Goal: Transaction & Acquisition: Purchase product/service

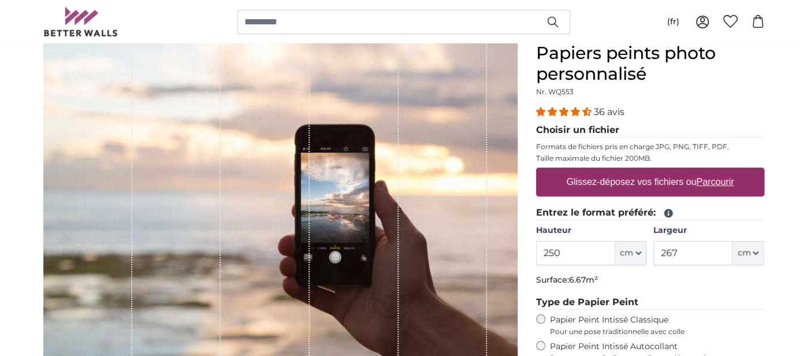
type input "250"
click at [686, 251] on input "267" at bounding box center [692, 253] width 79 height 24
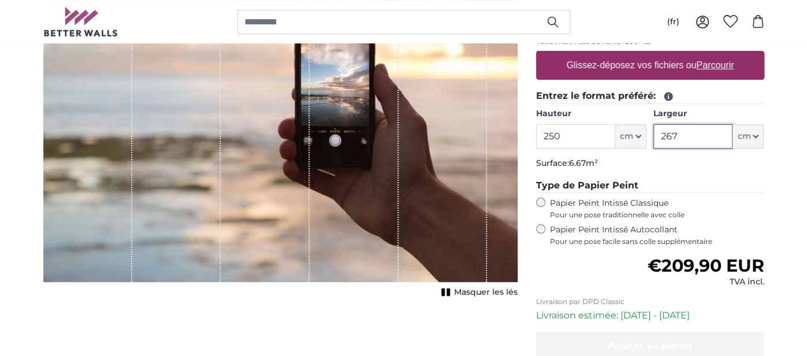
scroll to position [147, 0]
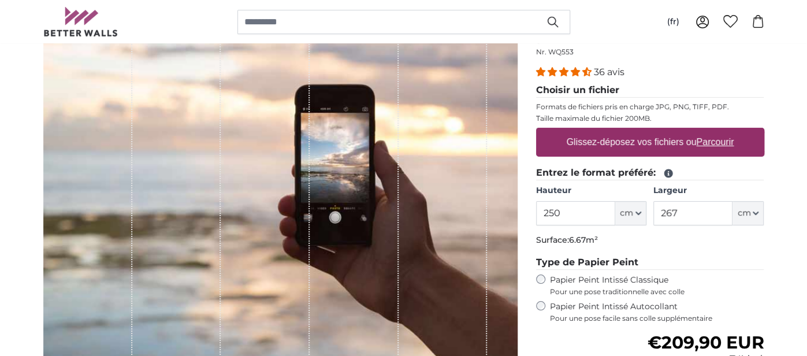
click at [684, 140] on label "Glissez-déposez vos fichiers ou Parcourir" at bounding box center [649, 142] width 177 height 23
click at [684, 131] on input "Glissez-déposez vos fichiers ou Parcourir" at bounding box center [650, 129] width 228 height 3
type input "**********"
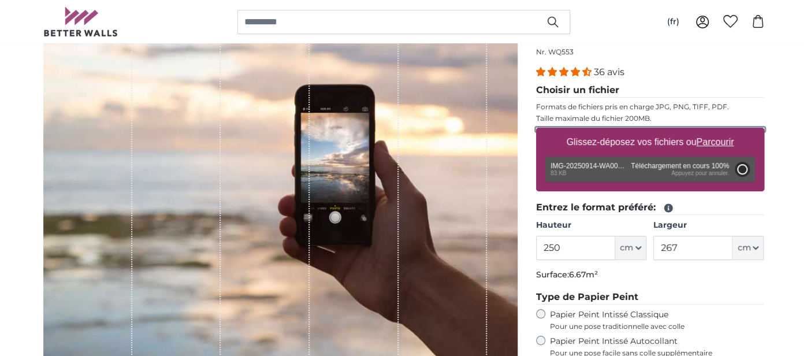
type input "64"
type input "126.1"
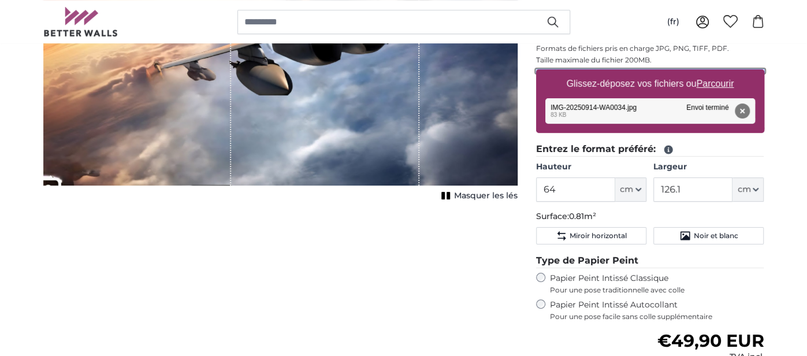
scroll to position [207, 0]
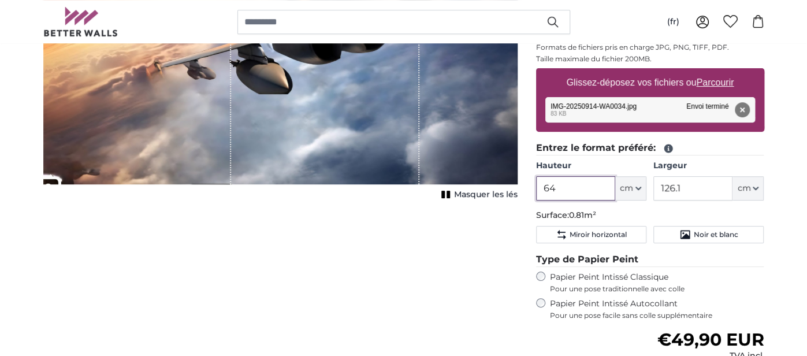
click at [567, 192] on input "64" at bounding box center [575, 188] width 79 height 24
type input "6"
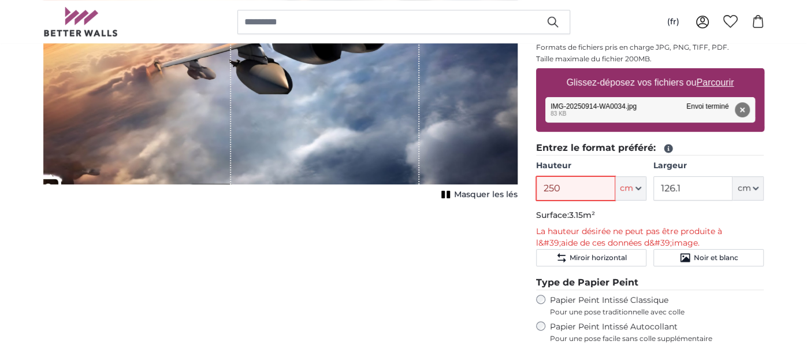
type input "250"
click at [698, 186] on input "126.1" at bounding box center [692, 188] width 79 height 24
type input "1"
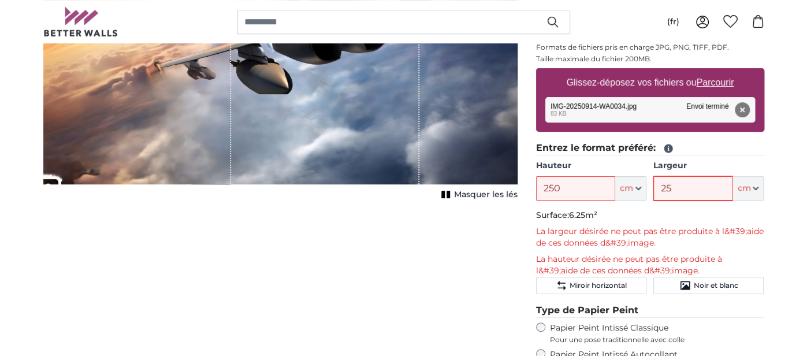
type input "2"
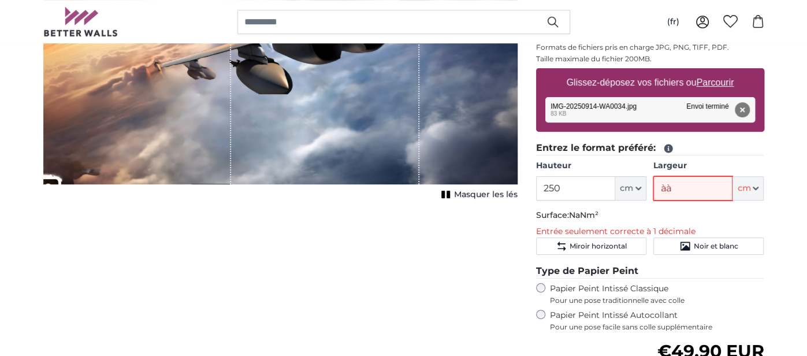
type input "à"
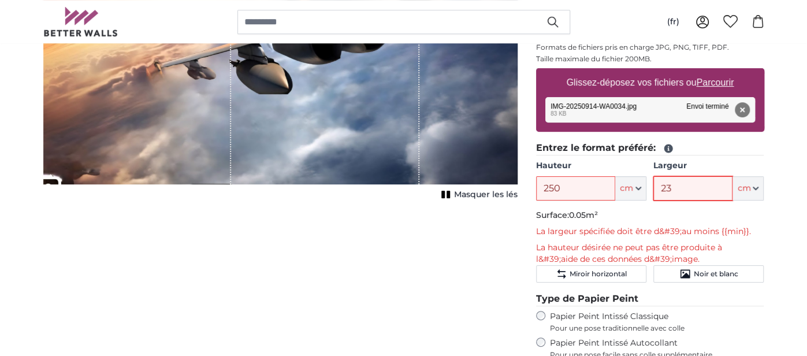
type input "230"
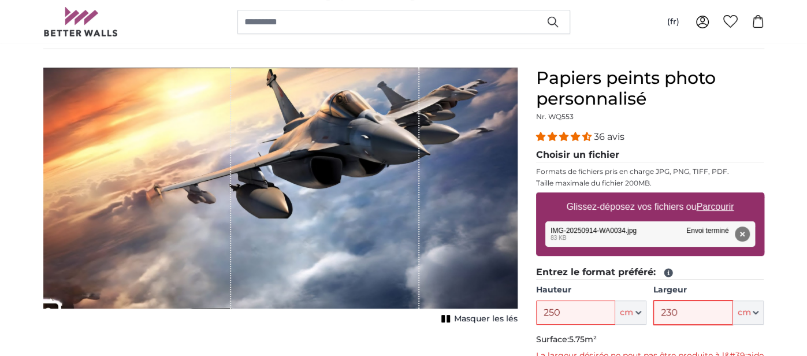
scroll to position [83, 0]
click at [703, 317] on input "230" at bounding box center [692, 312] width 79 height 24
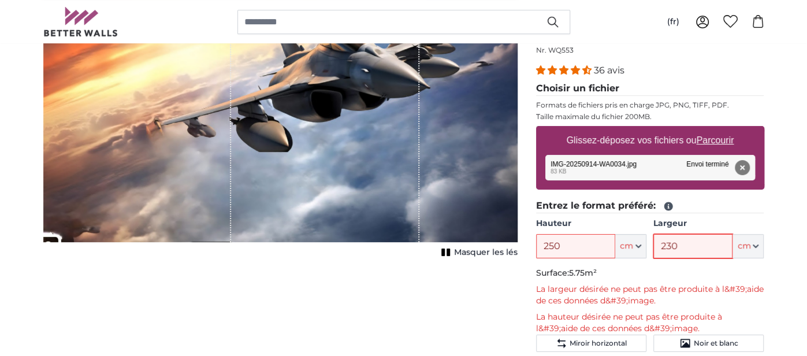
scroll to position [0, 0]
